Goal: Task Accomplishment & Management: Manage account settings

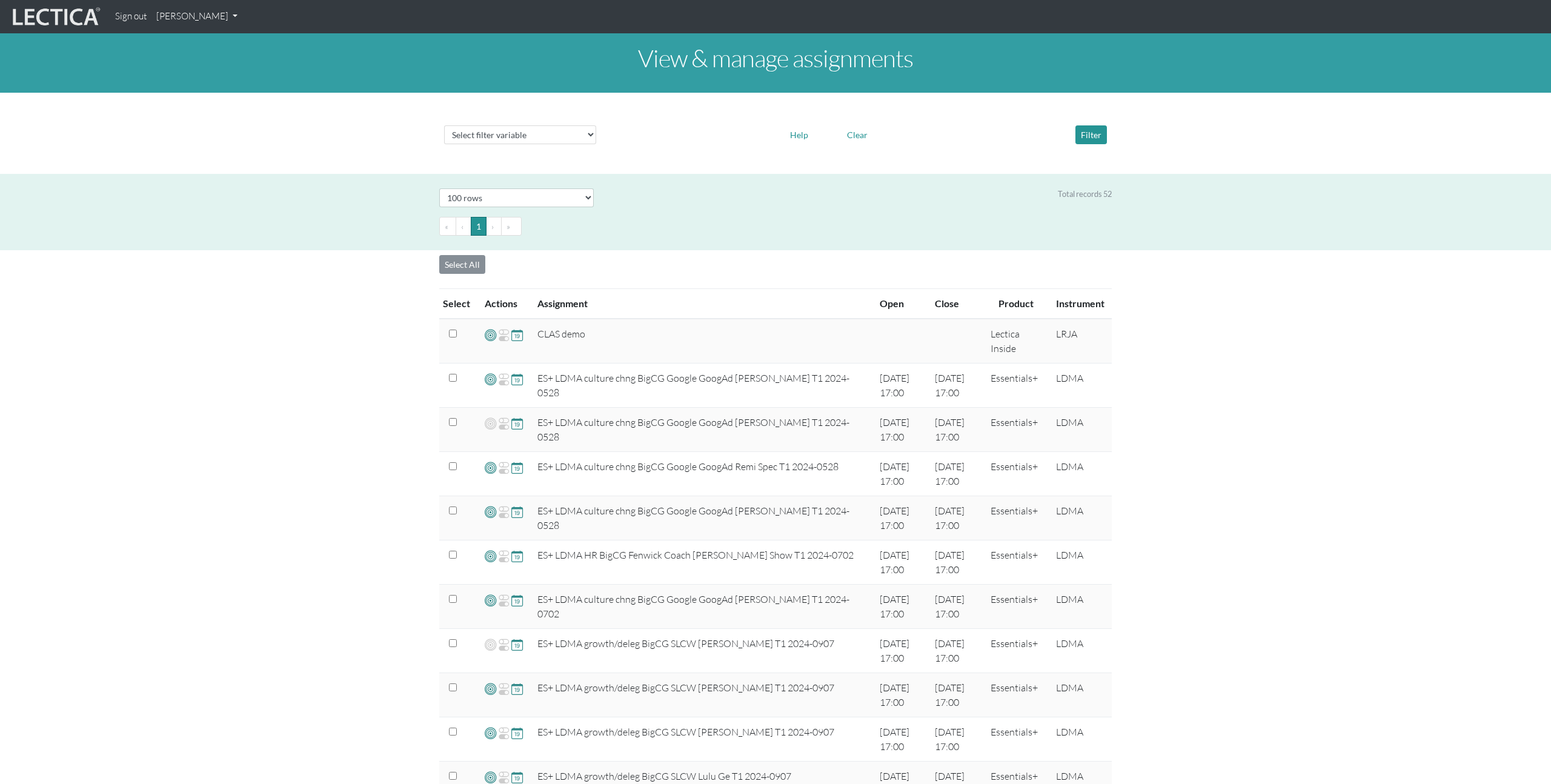
select select "100"
click at [539, 133] on select "Select filter variable Assignment name Date open Date close Instrument name Pro…" at bounding box center [519, 134] width 152 height 19
select select "name"
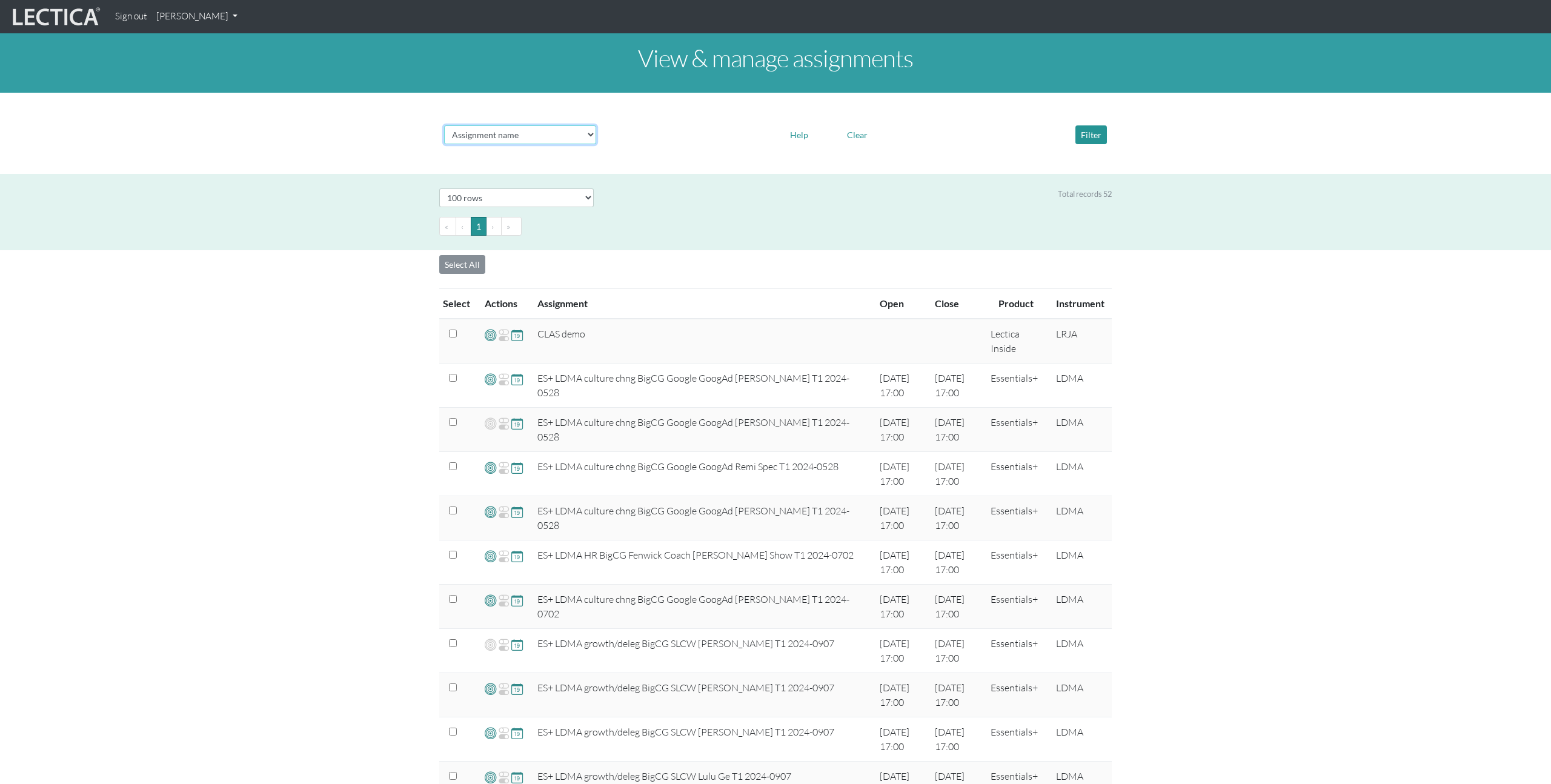
select select
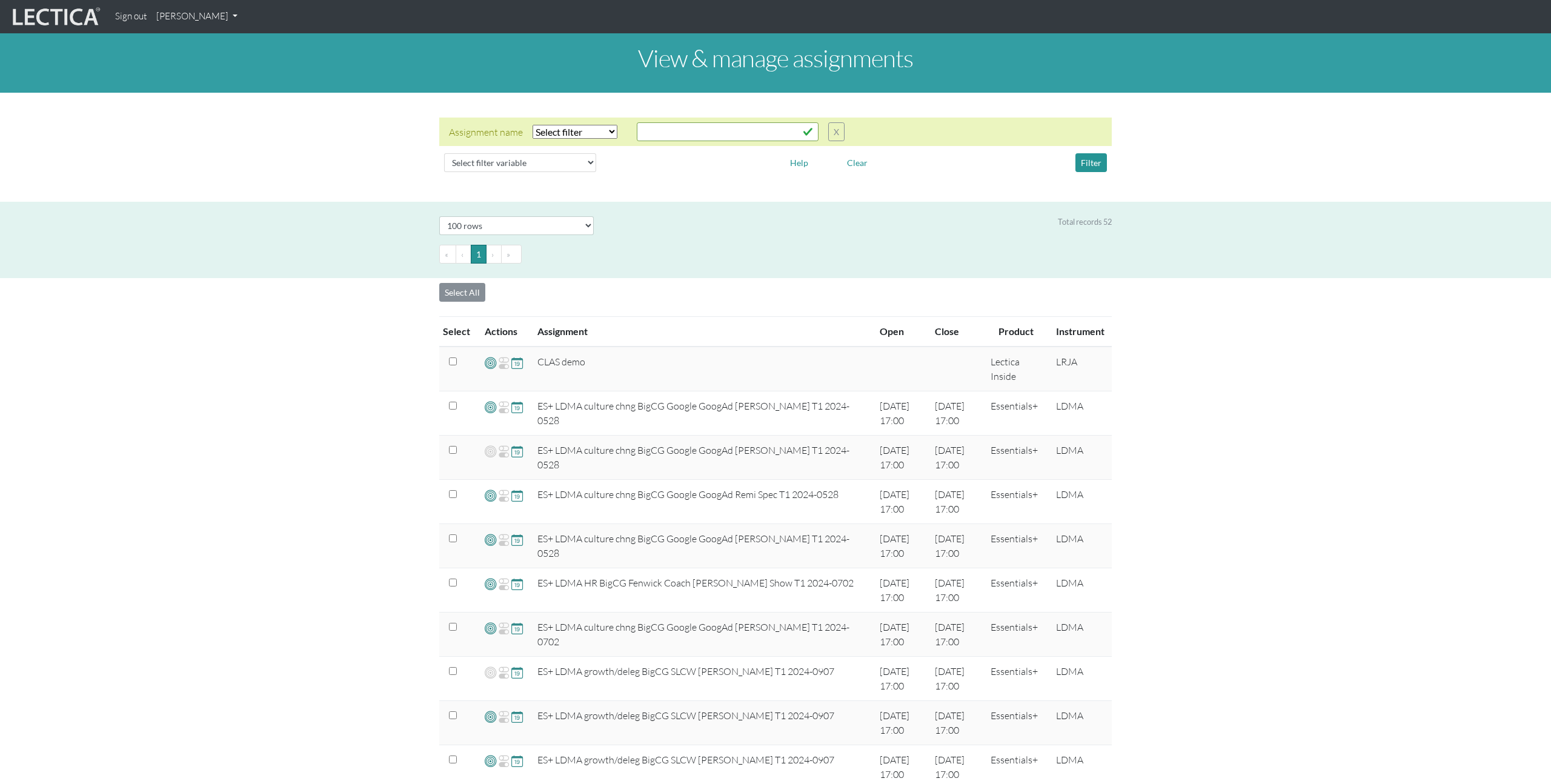
click at [597, 129] on select "Select filter Equals Does not equal Contains Does not contain Starts with Ends …" at bounding box center [575, 131] width 84 height 14
select select "icontains"
click at [676, 127] on input "text" at bounding box center [727, 131] width 182 height 19
type input "chris"
click at [1098, 164] on button "Filter" at bounding box center [1091, 162] width 32 height 19
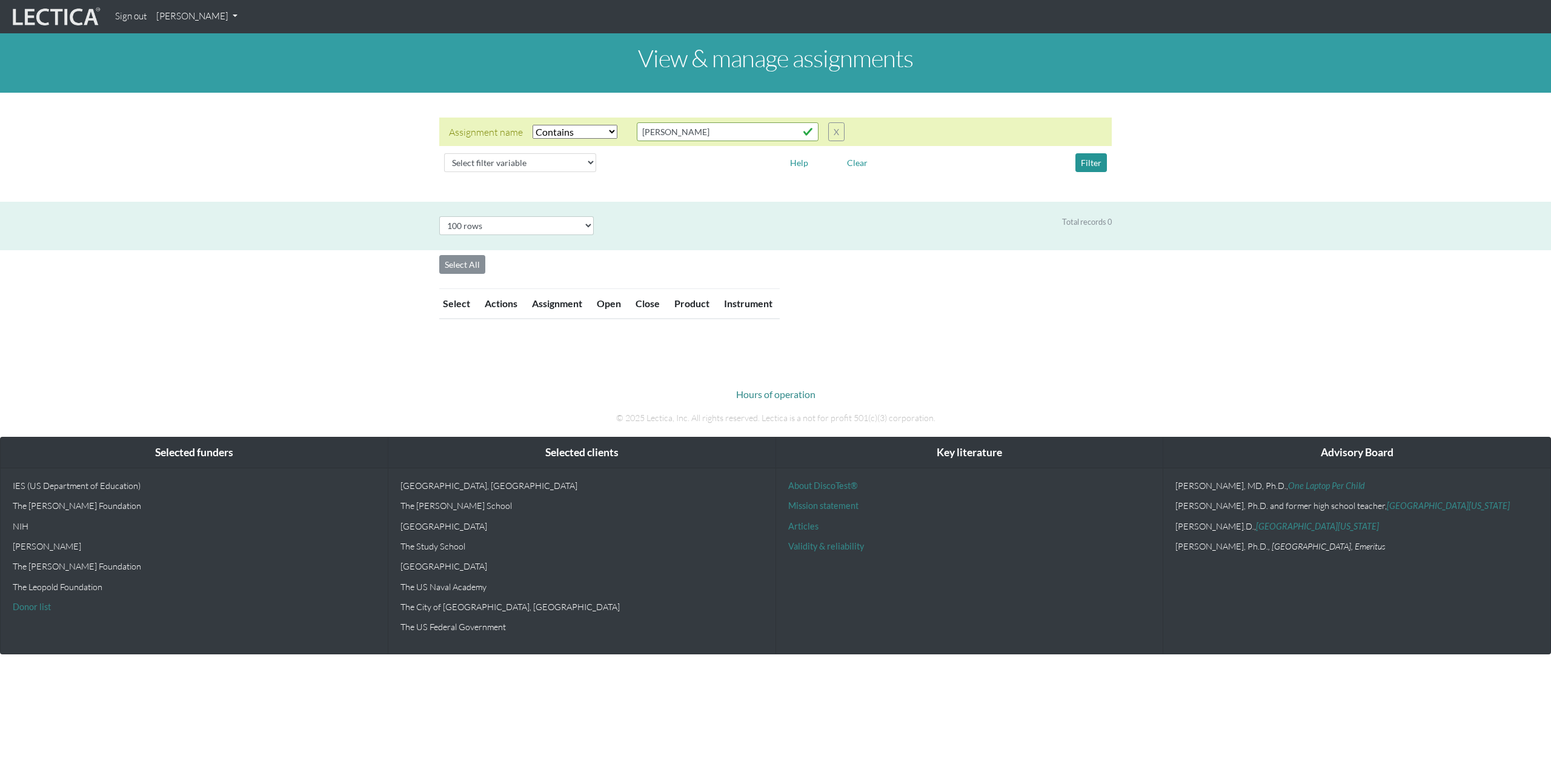
click at [883, 281] on div "View & manage assignments Assignment name Select filter Equals Does not equal C…" at bounding box center [775, 181] width 1551 height 296
click at [724, 136] on input "chris" at bounding box center [727, 131] width 182 height 19
click at [1080, 165] on button "Filter" at bounding box center [1091, 162] width 32 height 19
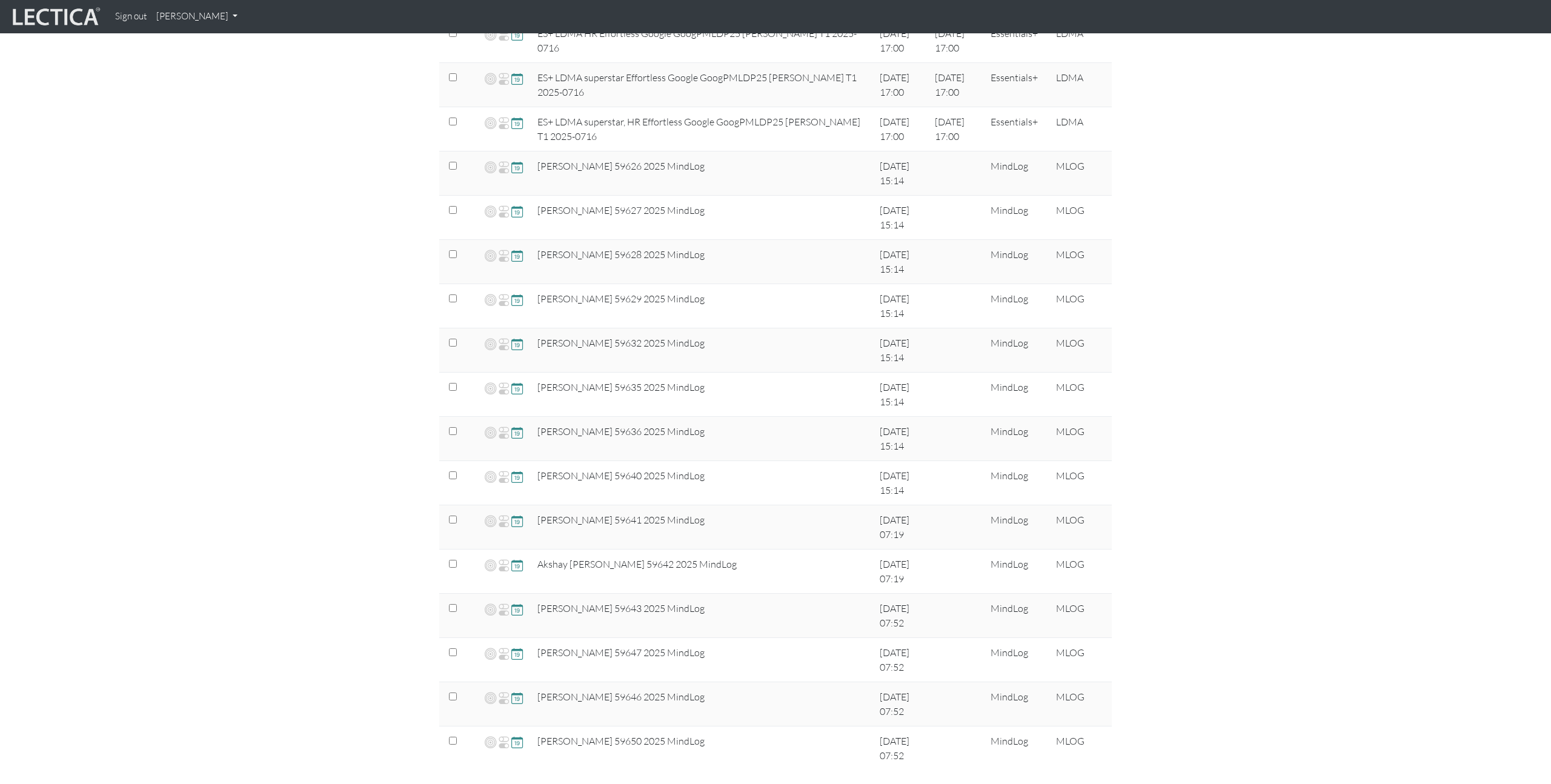
scroll to position [1893, 0]
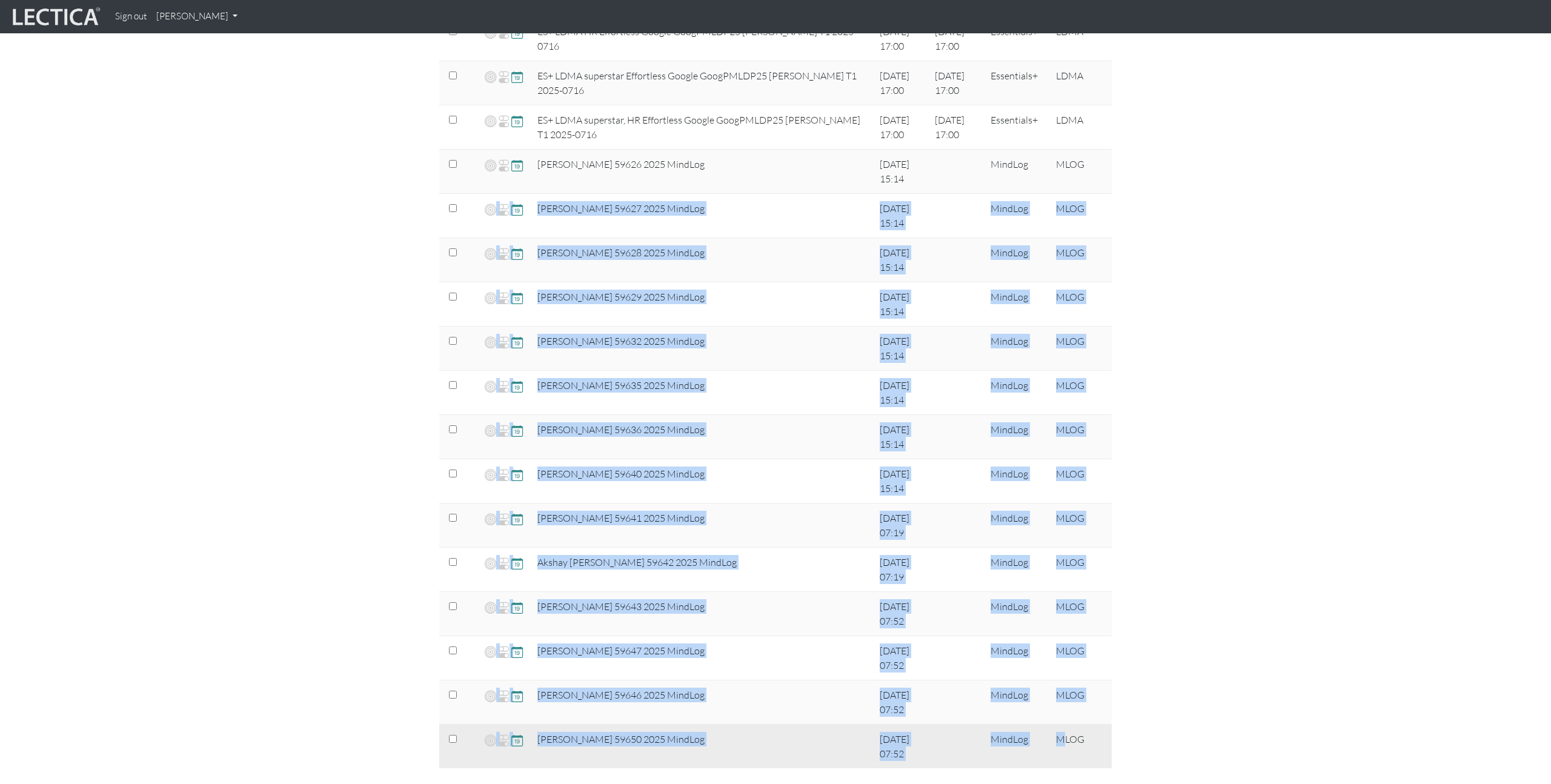
drag, startPoint x: 1168, startPoint y: 163, endPoint x: 1060, endPoint y: 741, distance: 588.0
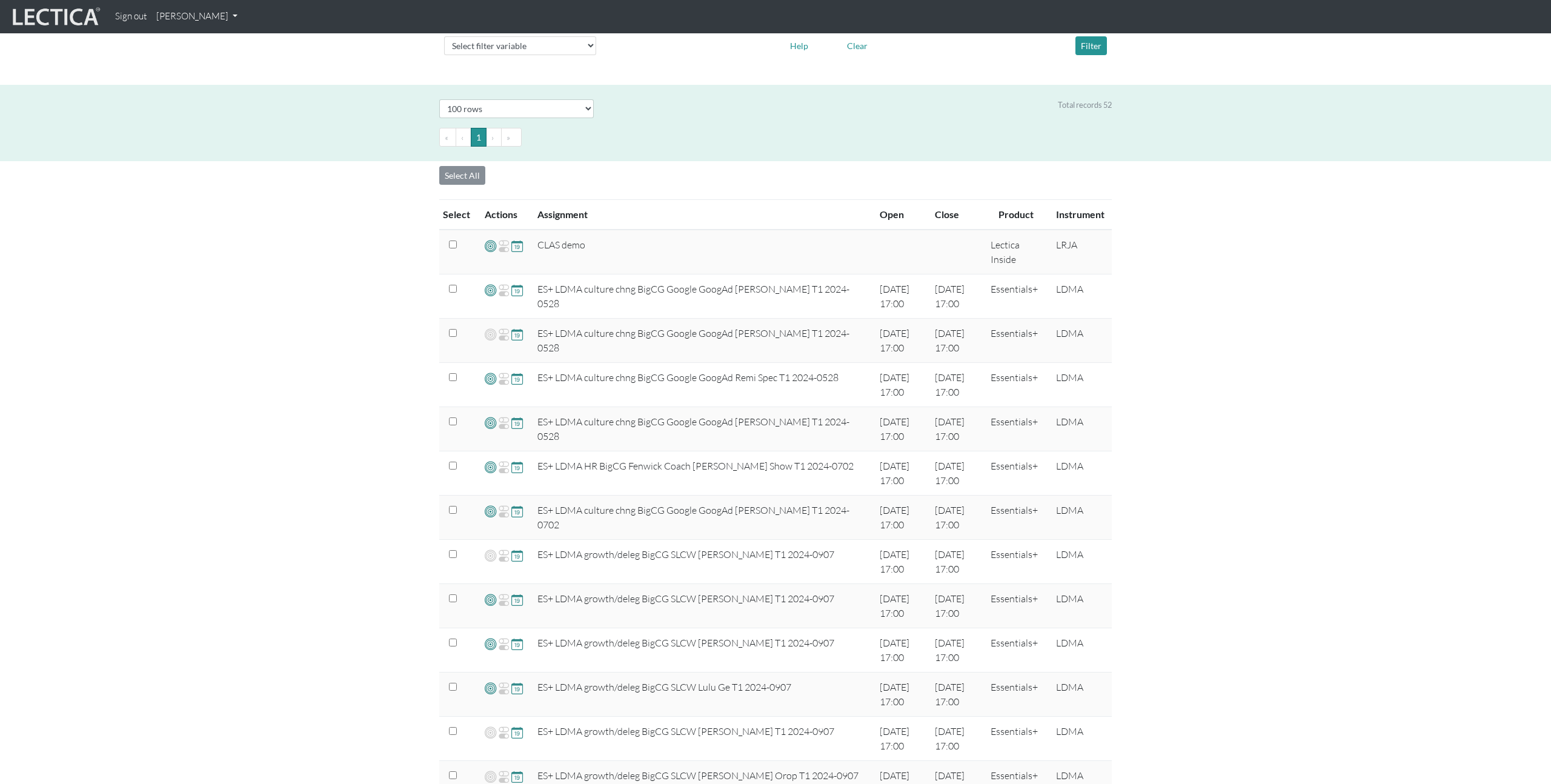
scroll to position [0, 0]
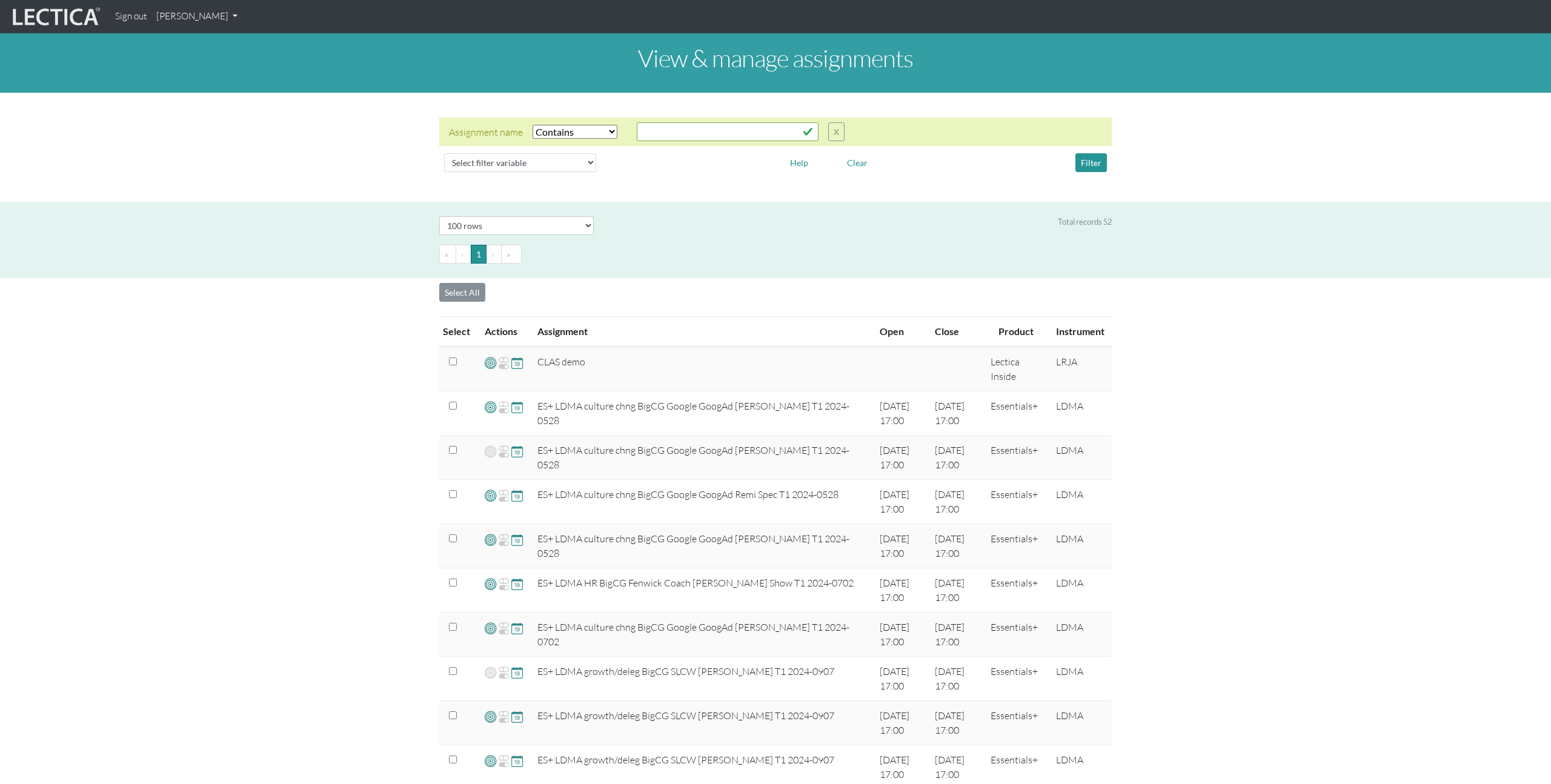
click at [1076, 130] on div "Assignment name Select filter Equals Does not equal Contains Does not contain S…" at bounding box center [775, 132] width 672 height 28
click at [1228, 123] on div "Assignment name Select filter Equals Does not equal Contains Does not contain S…" at bounding box center [775, 147] width 1531 height 59
click at [196, 15] on link "[PERSON_NAME]" at bounding box center [196, 17] width 91 height 24
click at [213, 83] on link "Manage assignments" at bounding box center [212, 86] width 103 height 15
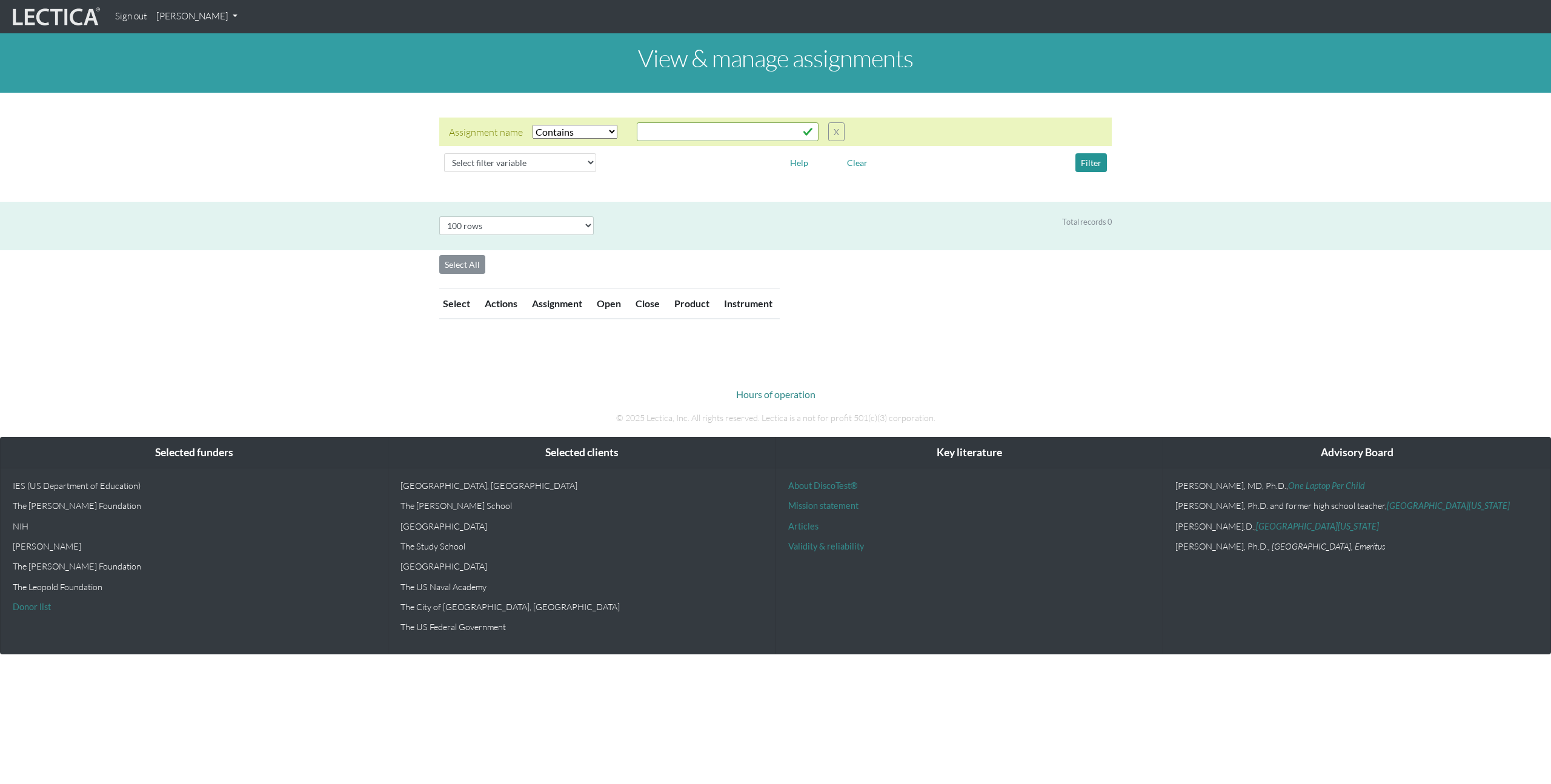
select select "icontains"
select select "100"
click at [216, 19] on link "[PERSON_NAME]" at bounding box center [196, 17] width 91 height 24
click at [196, 50] on link "My Profile" at bounding box center [213, 44] width 97 height 15
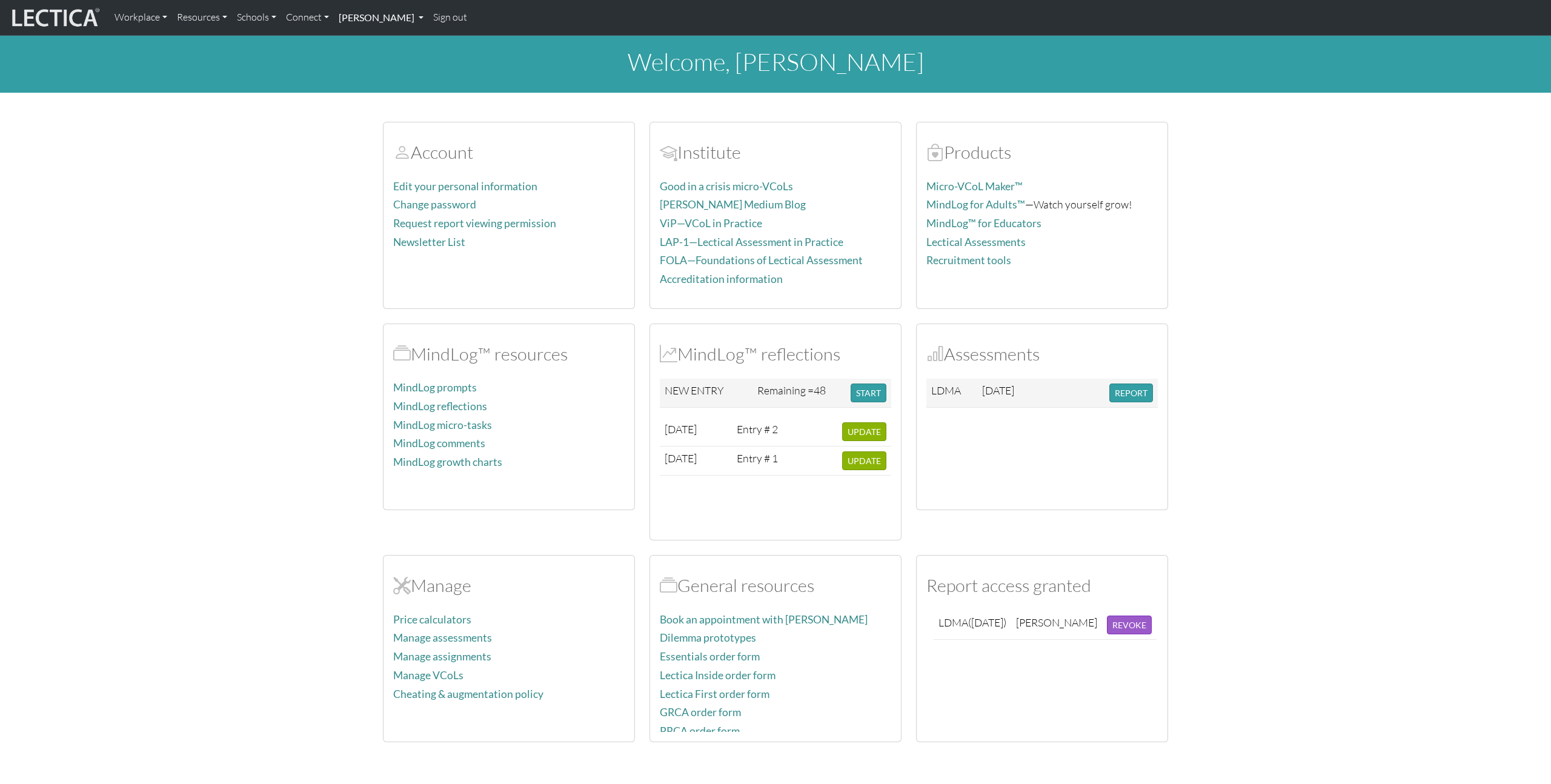
click at [383, 13] on link "[PERSON_NAME]" at bounding box center [381, 18] width 95 height 25
click at [383, 84] on link "Manage assignments" at bounding box center [395, 87] width 100 height 16
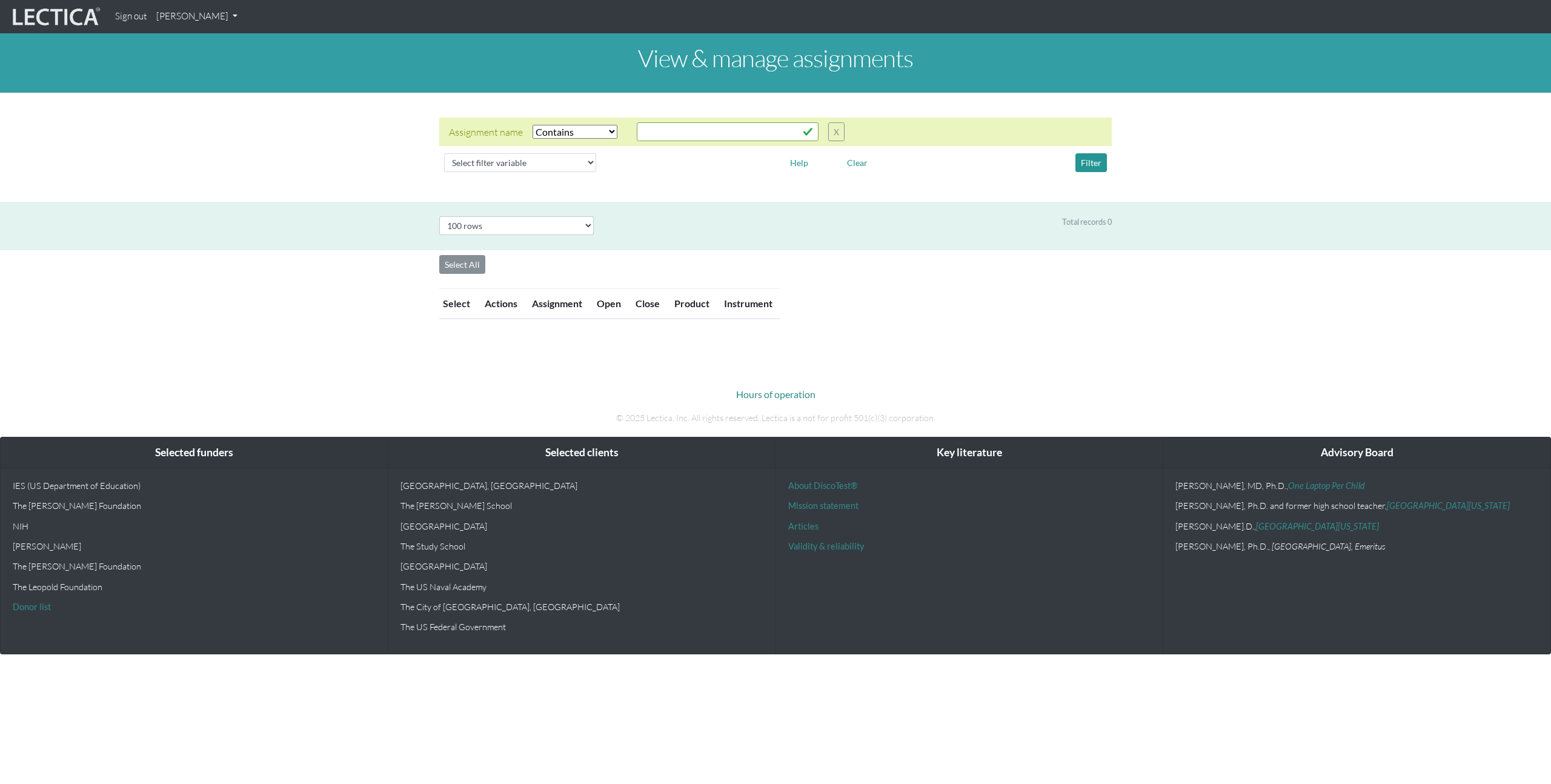
select select "icontains"
select select "100"
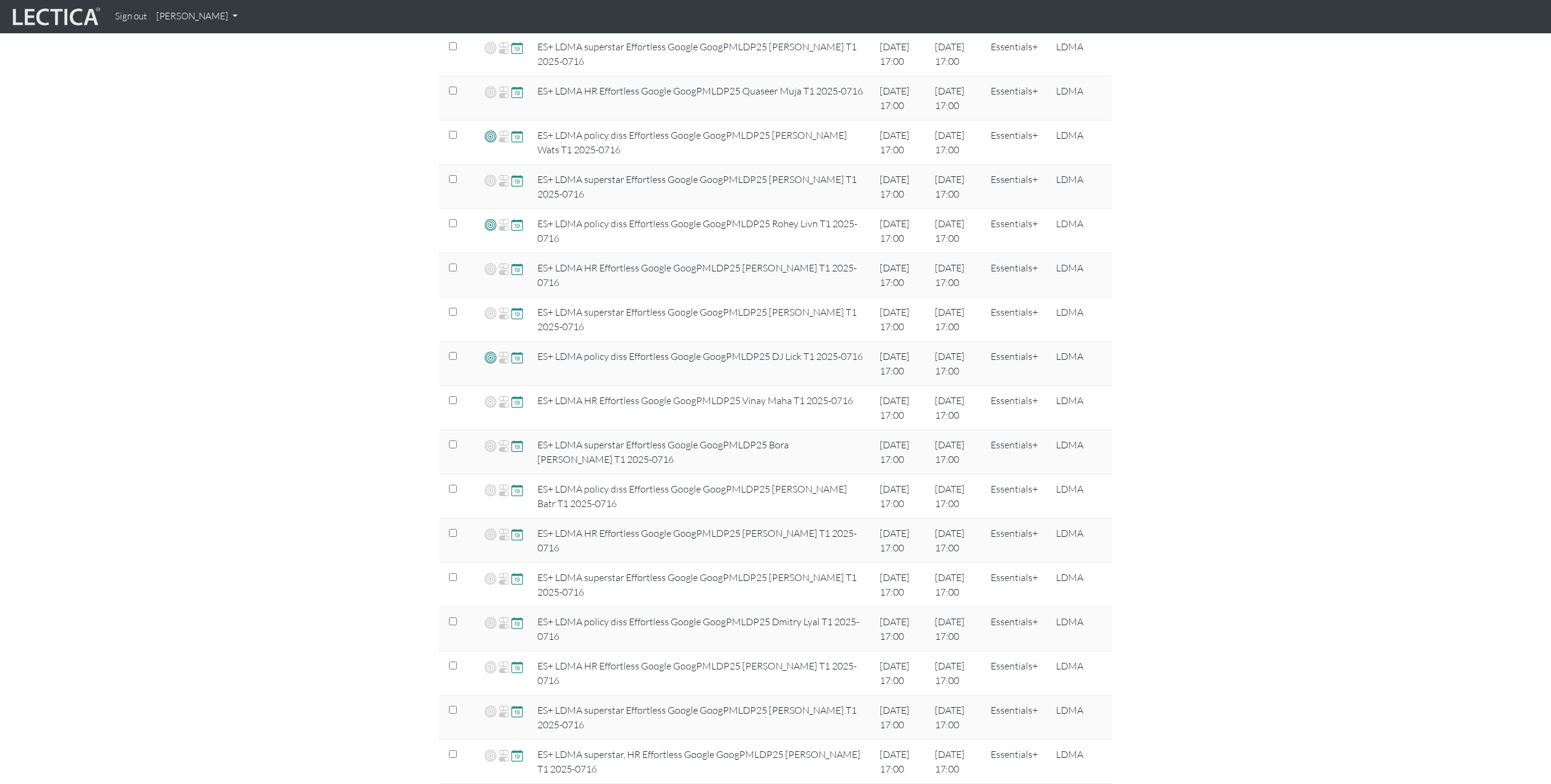
scroll to position [1258, 0]
